Goal: Check status: Check status

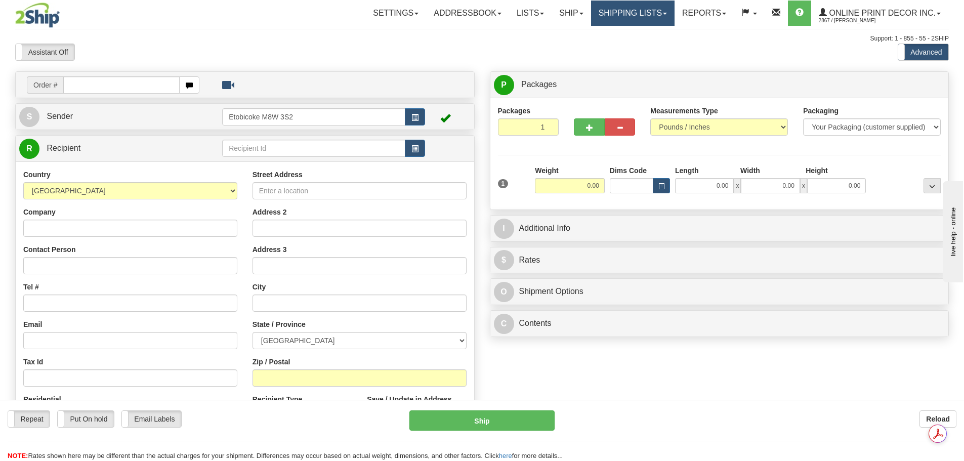
click at [631, 13] on link "Shipping lists" at bounding box center [632, 13] width 83 height 25
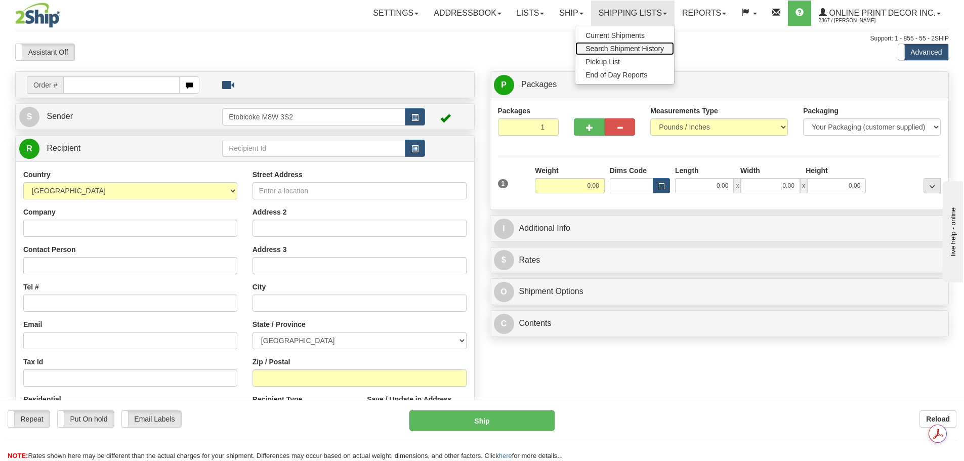
click at [622, 48] on span "Search Shipment History" at bounding box center [624, 49] width 78 height 8
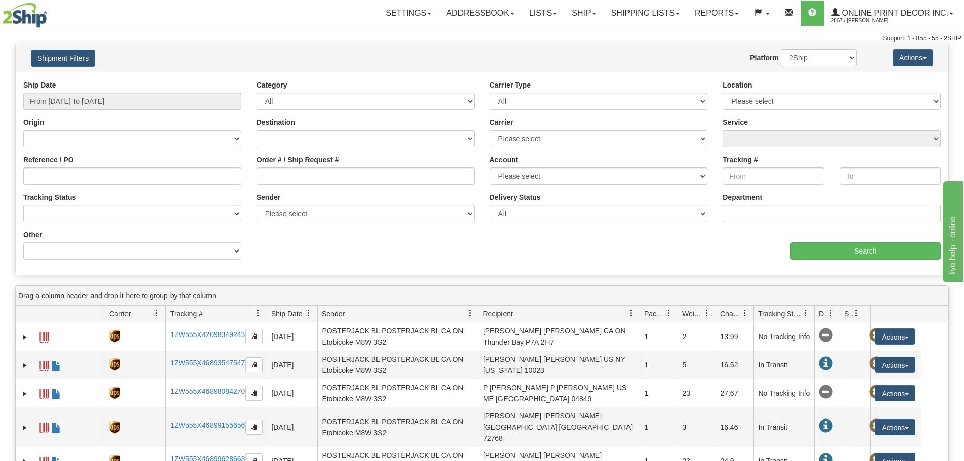
drag, startPoint x: 890, startPoint y: 312, endPoint x: 872, endPoint y: 309, distance: 18.0
click at [872, 309] on div "Id Client Id Carrier Tracking # Pro Number Ship Date Label Generation Date Send…" at bounding box center [478, 314] width 925 height 16
click at [870, 314] on th at bounding box center [895, 314] width 51 height 17
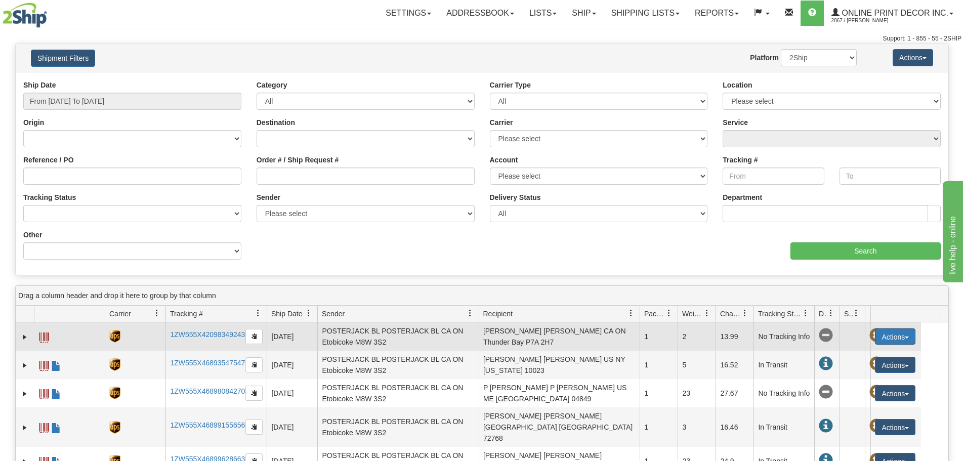
click at [894, 333] on button "Actions" at bounding box center [895, 336] width 40 height 16
click at [849, 406] on span at bounding box center [847, 407] width 7 height 7
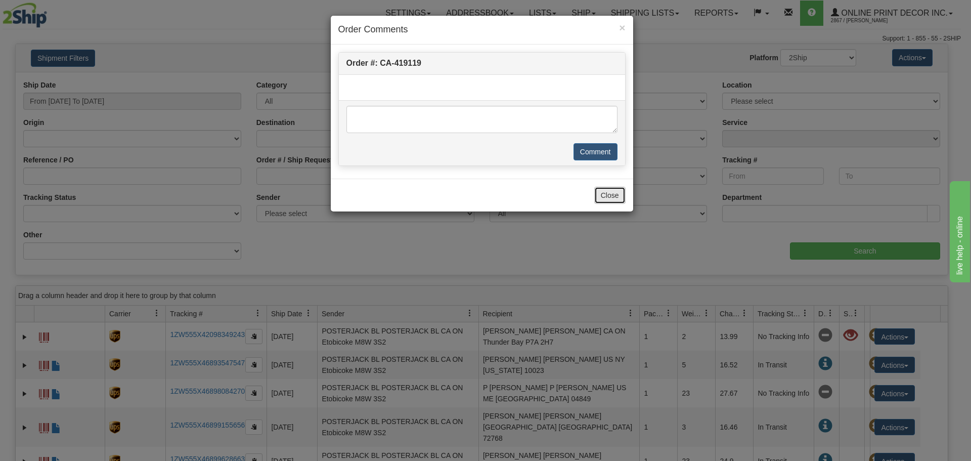
click at [612, 193] on button "Close" at bounding box center [610, 195] width 31 height 17
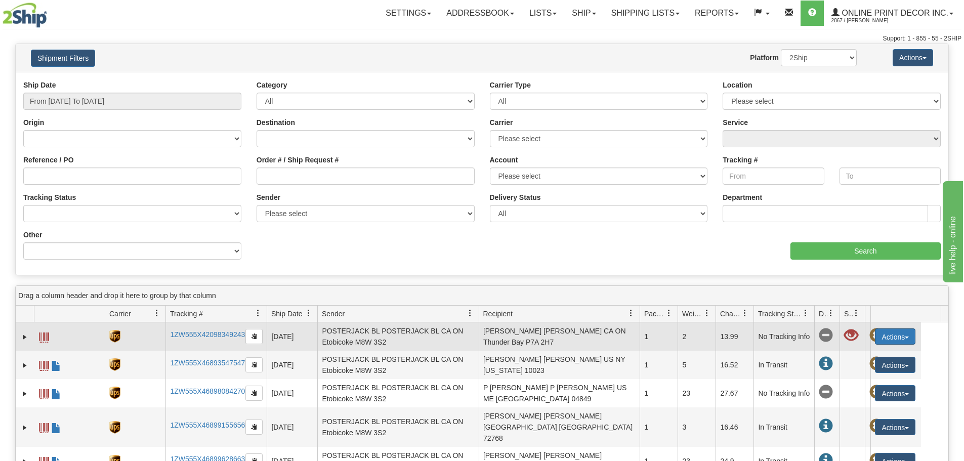
click at [899, 337] on button "Actions" at bounding box center [895, 336] width 40 height 16
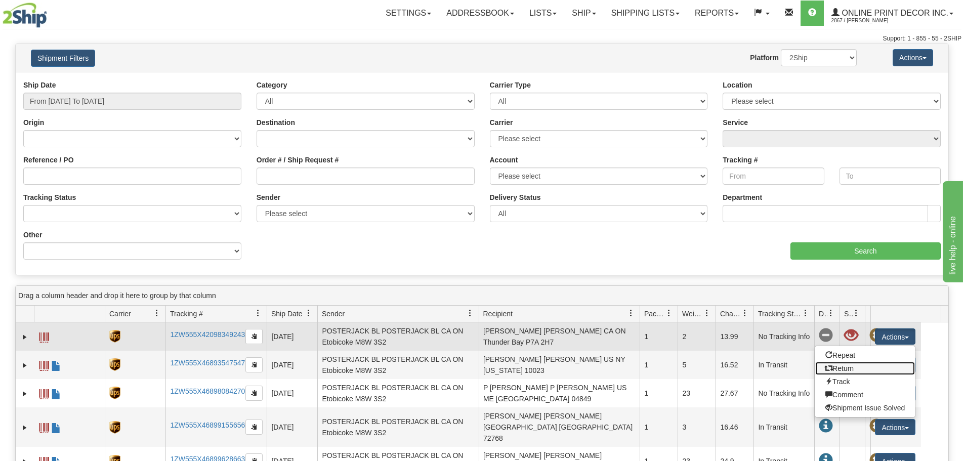
click at [857, 369] on link "Return" at bounding box center [865, 368] width 100 height 13
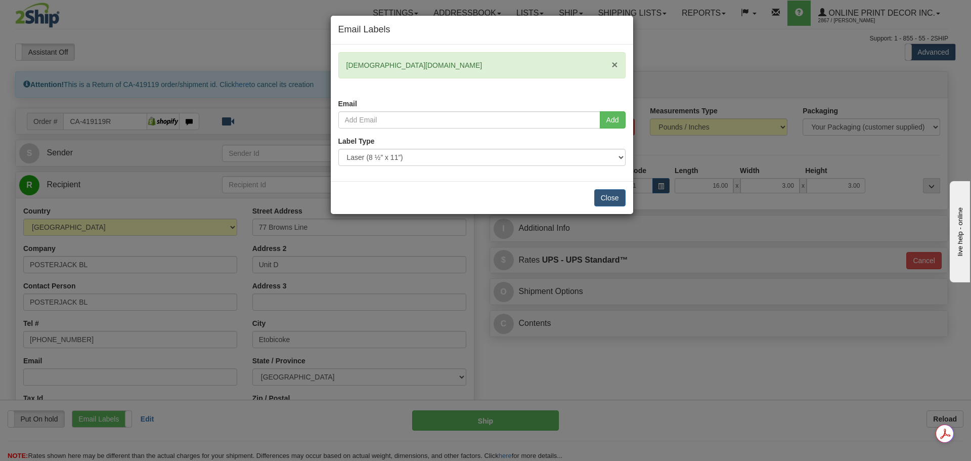
click at [615, 64] on span "×" at bounding box center [615, 65] width 6 height 12
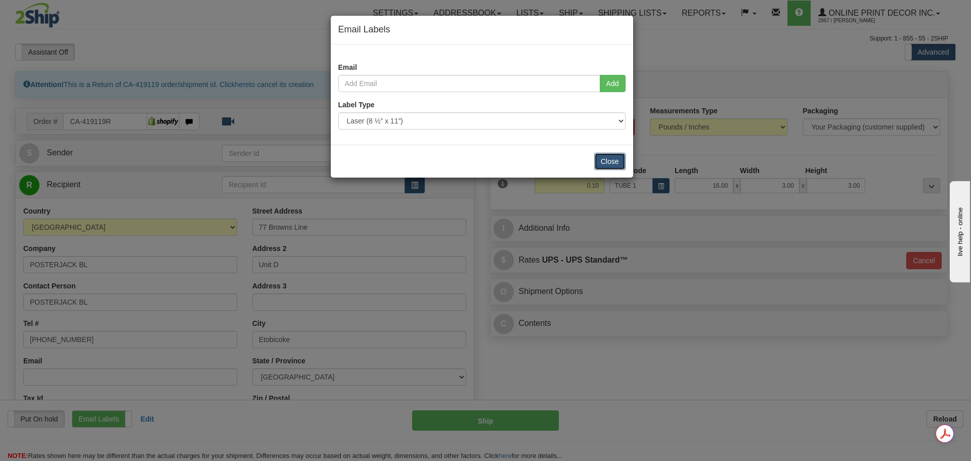
click at [611, 161] on button "Close" at bounding box center [610, 161] width 31 height 17
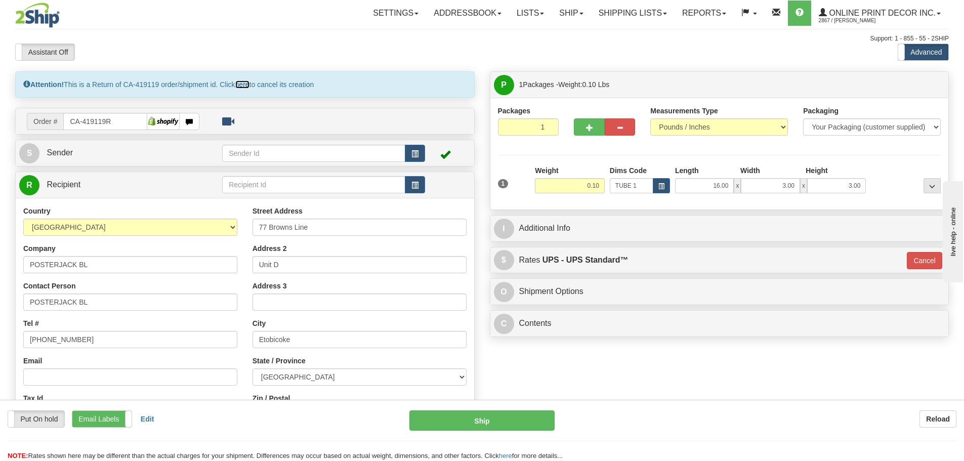
click at [241, 83] on link "here" at bounding box center [242, 84] width 14 height 8
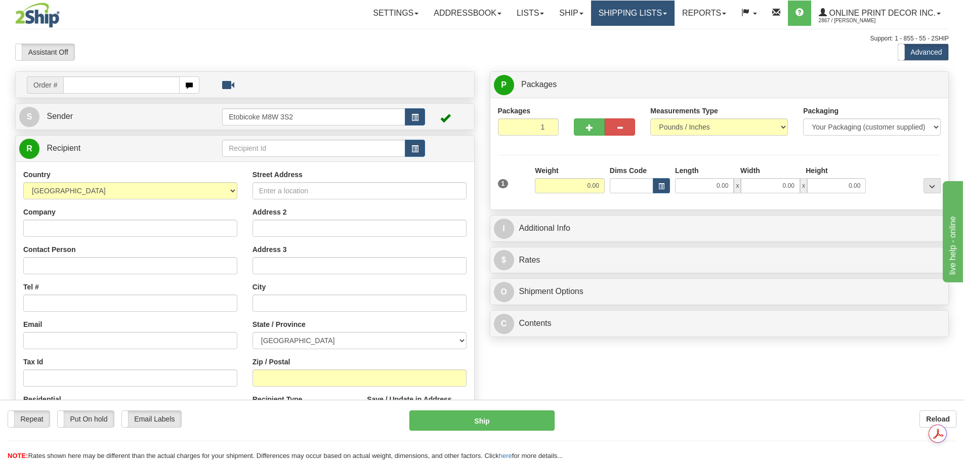
click at [641, 17] on link "Shipping lists" at bounding box center [632, 13] width 83 height 25
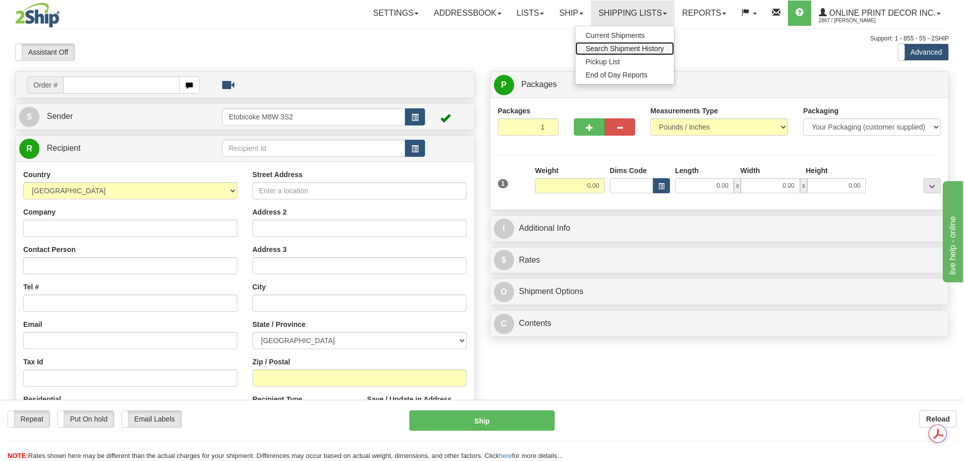
click at [629, 47] on span "Search Shipment History" at bounding box center [624, 49] width 78 height 8
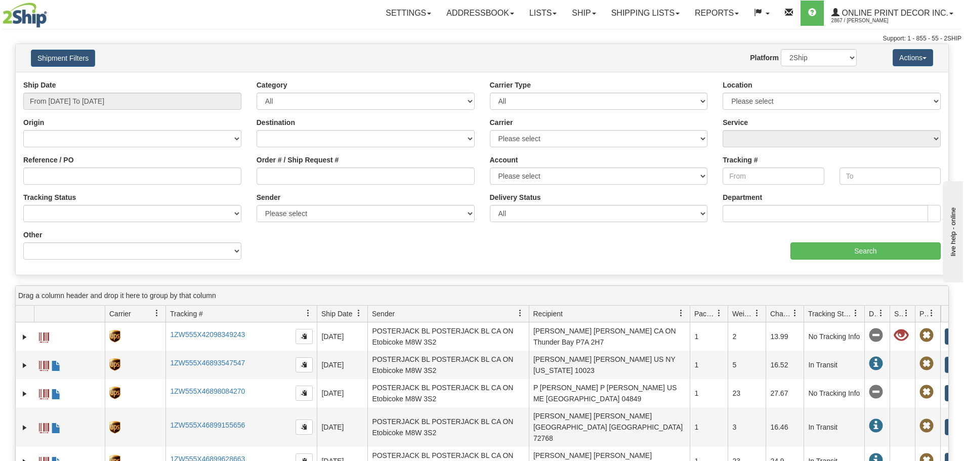
drag, startPoint x: 266, startPoint y: 314, endPoint x: 319, endPoint y: 311, distance: 52.7
click at [319, 311] on div "Id Client Id Carrier Tracking # Pro Number Ship Date Label Generation Date Send…" at bounding box center [478, 314] width 925 height 16
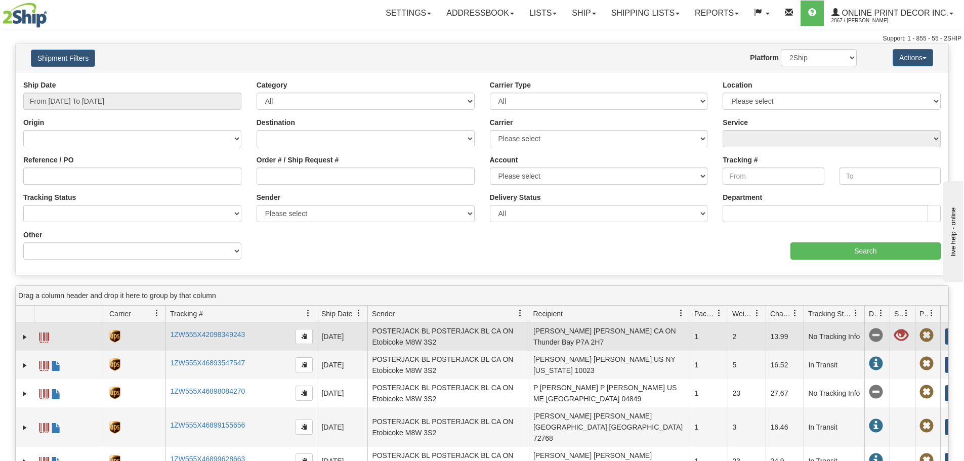
click at [902, 335] on span at bounding box center [901, 335] width 14 height 14
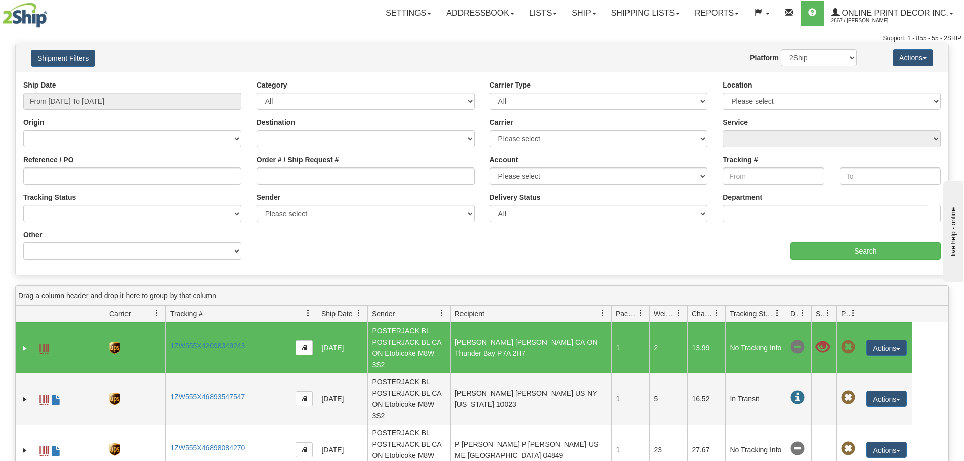
drag, startPoint x: 530, startPoint y: 308, endPoint x: 448, endPoint y: 301, distance: 82.3
click at [880, 355] on button "Actions" at bounding box center [886, 348] width 40 height 16
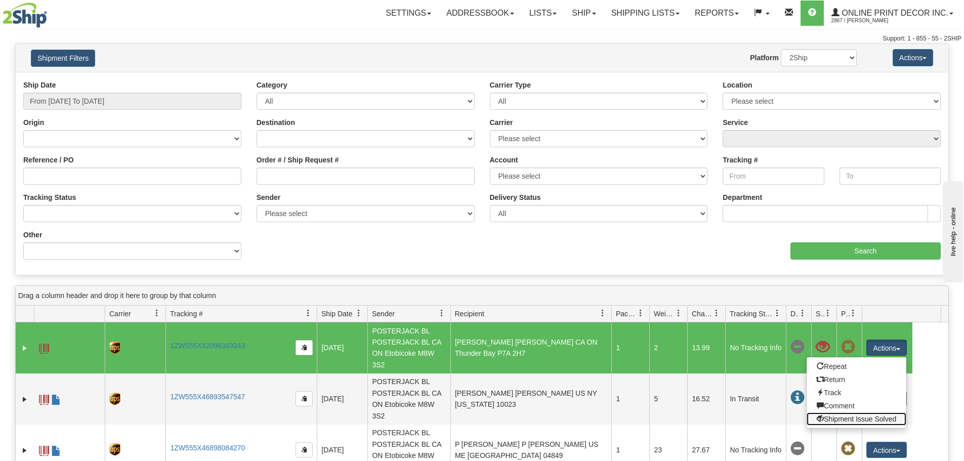
click at [827, 418] on link "Shipment Issue Solved" at bounding box center [857, 418] width 100 height 13
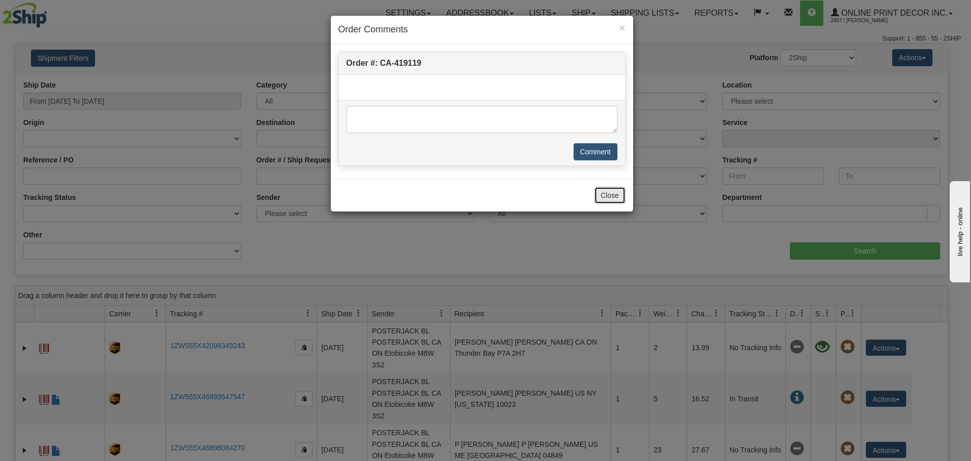
click at [611, 198] on button "Close" at bounding box center [610, 195] width 31 height 17
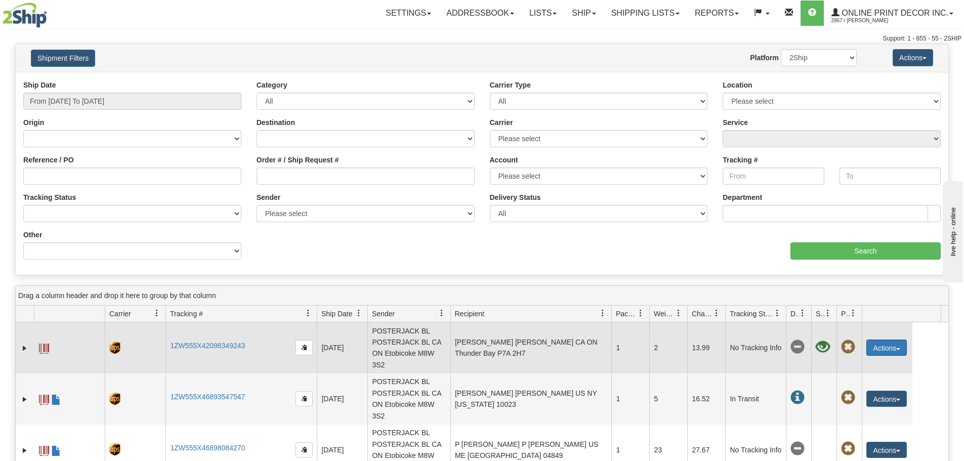
click at [891, 347] on button "Actions" at bounding box center [886, 348] width 40 height 16
click at [45, 350] on span at bounding box center [44, 349] width 10 height 10
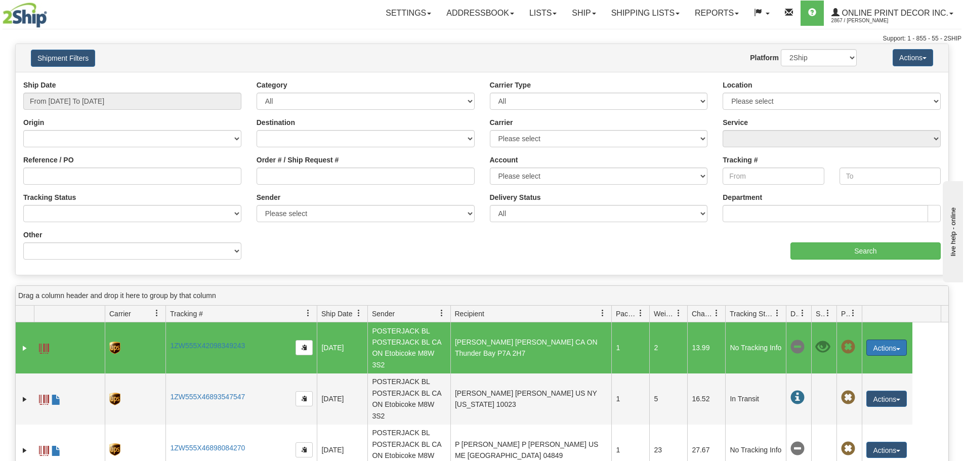
click at [892, 348] on button "Actions" at bounding box center [886, 348] width 40 height 16
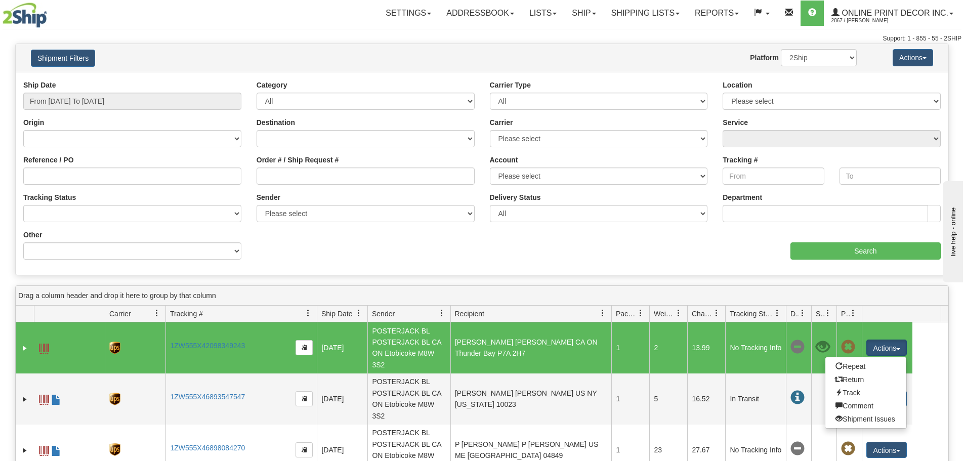
click at [923, 359] on div "31425164 2867 1ZW555X42098349243 [DATE] [DATE] 08:52:55 AM POSTERJACK BL POSTER…" at bounding box center [482, 468] width 933 height 292
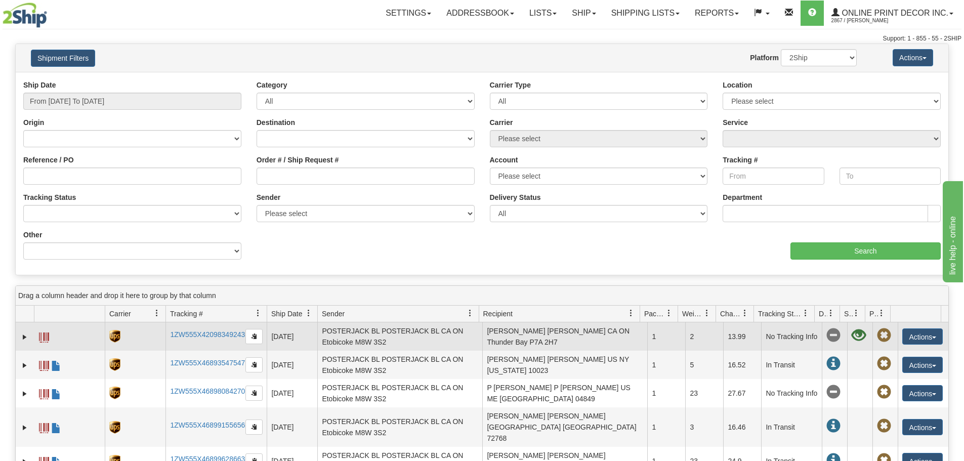
click at [852, 334] on span at bounding box center [859, 335] width 14 height 14
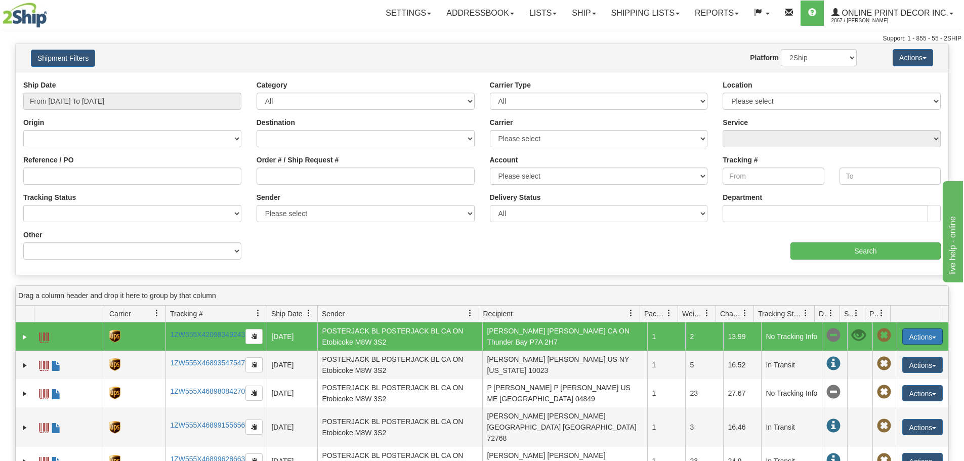
drag, startPoint x: 852, startPoint y: 334, endPoint x: 917, endPoint y: 337, distance: 65.3
click at [917, 337] on button "Actions" at bounding box center [922, 336] width 40 height 16
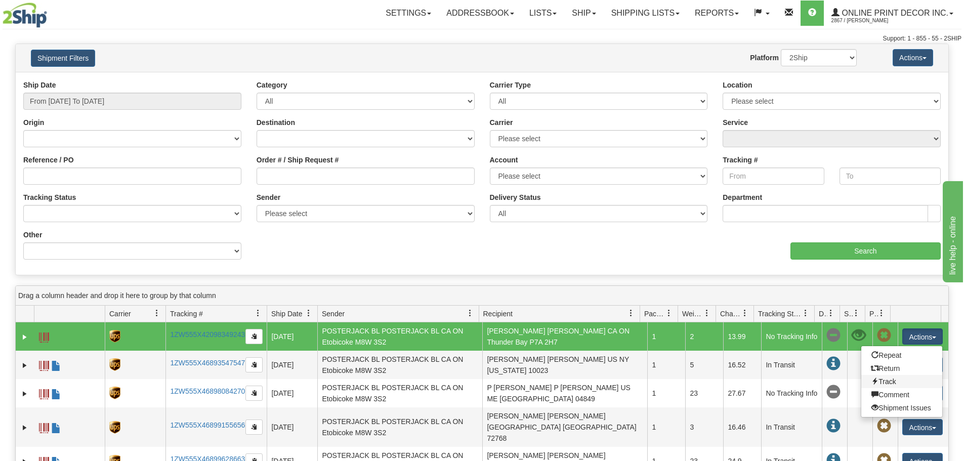
click at [889, 382] on link "Track" at bounding box center [901, 381] width 81 height 13
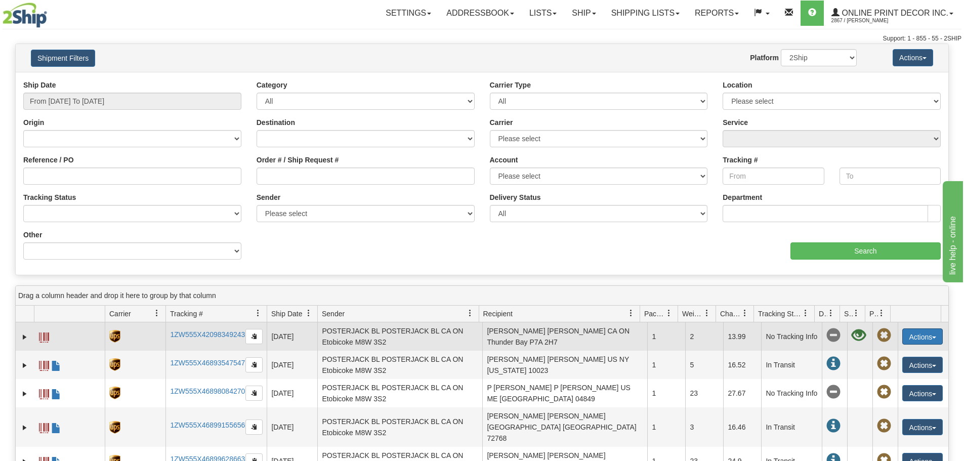
click at [931, 339] on button "Actions" at bounding box center [922, 336] width 40 height 16
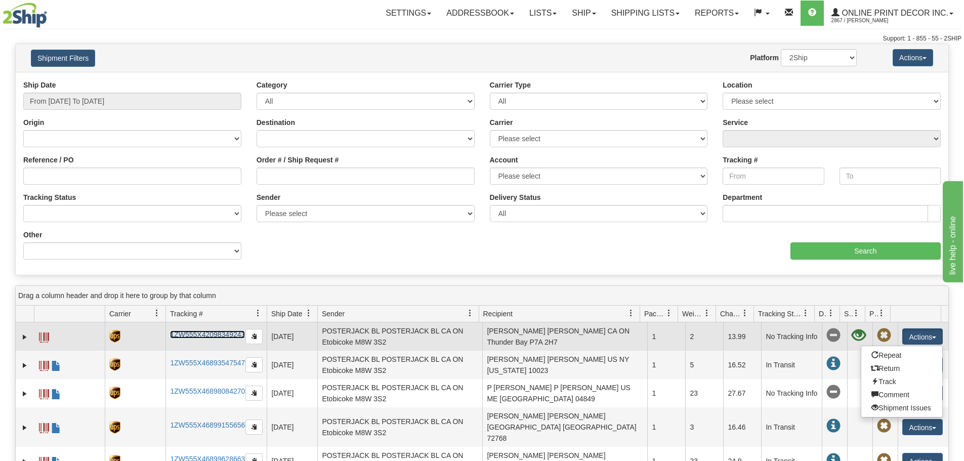
click at [230, 333] on link "1ZW555X42098349243" at bounding box center [207, 334] width 75 height 8
